Goal: Information Seeking & Learning: Find specific fact

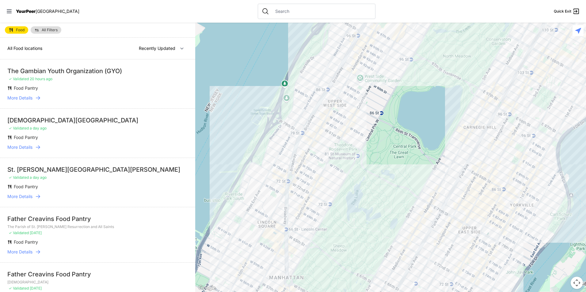
click at [310, 9] on input "text" at bounding box center [321, 11] width 100 height 6
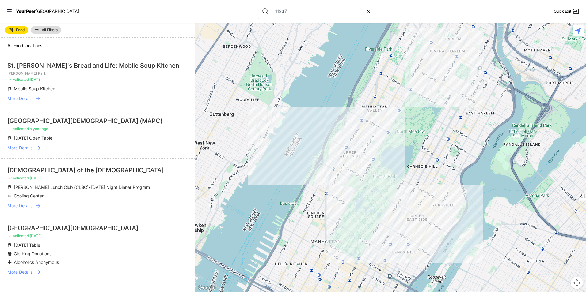
click at [172, 31] on div "Food All Filters" at bounding box center [97, 30] width 195 height 15
click at [84, 65] on div "St. [PERSON_NAME]'s Bread and Life: Mobile Soup Kitchen" at bounding box center [97, 65] width 180 height 9
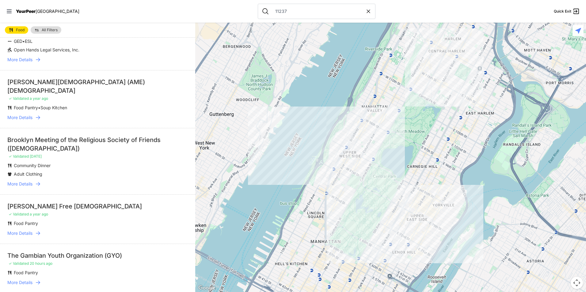
scroll to position [459, 0]
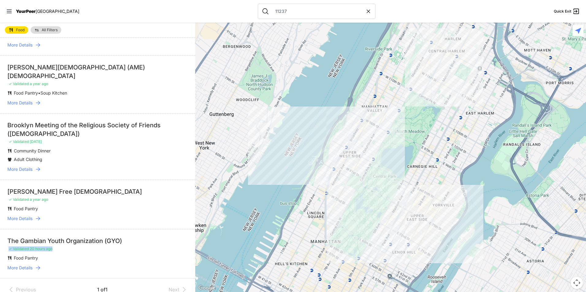
drag, startPoint x: 190, startPoint y: 241, endPoint x: 190, endPoint y: 221, distance: 19.9
click at [190, 229] on li "The Gambian Youth Organization (GYO) ✓ Validated 20 hours ago Food Pantry More …" at bounding box center [97, 253] width 195 height 49
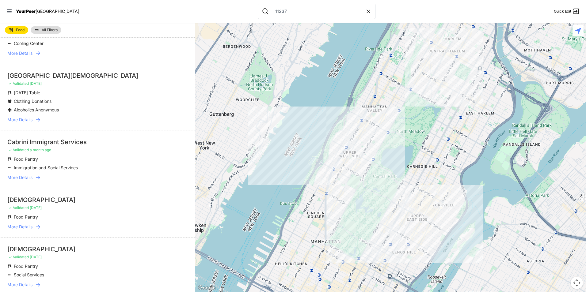
scroll to position [0, 0]
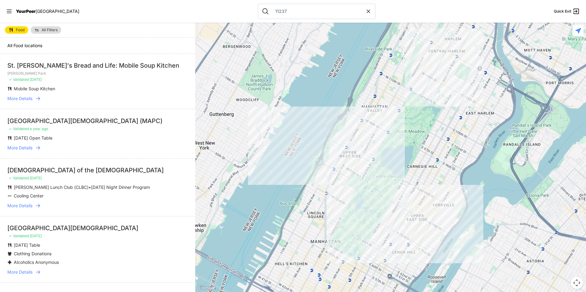
click at [278, 17] on div "11237" at bounding box center [317, 11] width 118 height 15
click at [278, 14] on div "11237" at bounding box center [317, 11] width 118 height 15
click at [278, 12] on input "11237" at bounding box center [318, 11] width 94 height 6
click at [273, 9] on input "11237" at bounding box center [318, 11] width 94 height 6
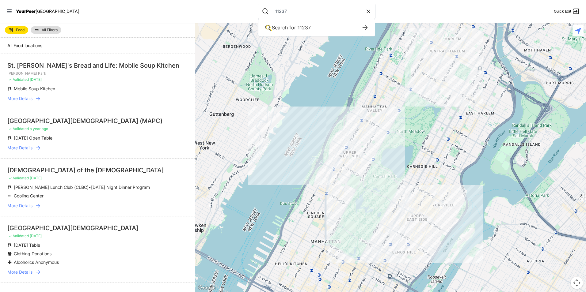
click at [273, 9] on input "11237" at bounding box center [318, 11] width 94 height 6
type input "11369"
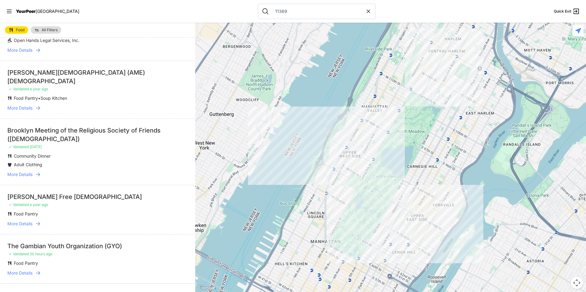
scroll to position [403, 0]
